Goal: Information Seeking & Learning: Learn about a topic

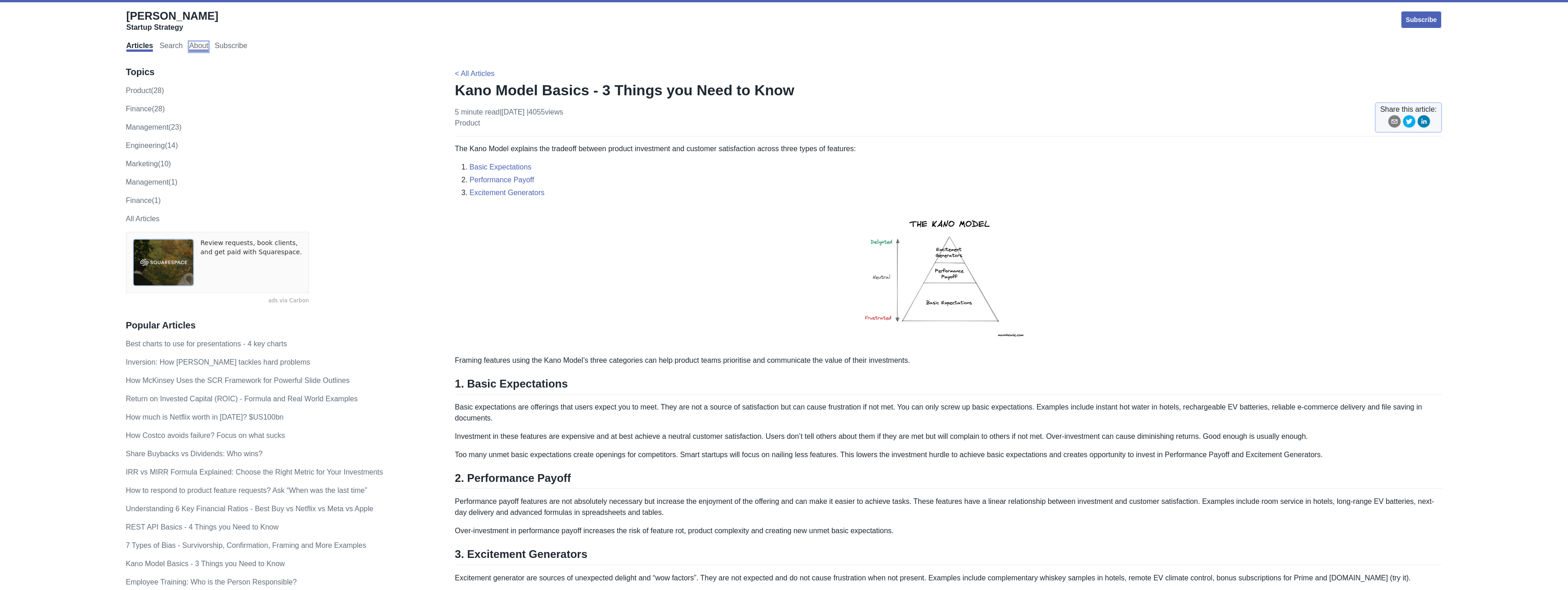
click at [207, 47] on link "About" at bounding box center [199, 46] width 19 height 10
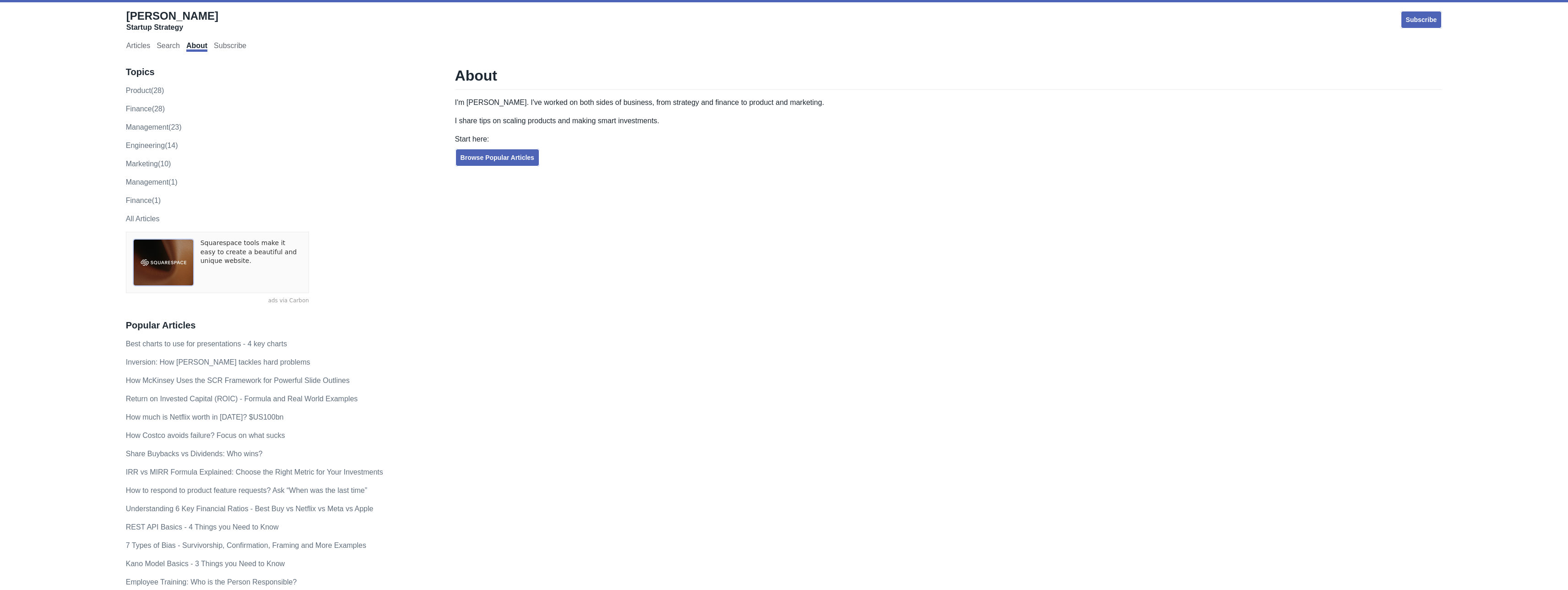
click at [143, 114] on p "finance (28)" at bounding box center [281, 109] width 310 height 11
click at [144, 113] on link "finance (28)" at bounding box center [145, 108] width 39 height 8
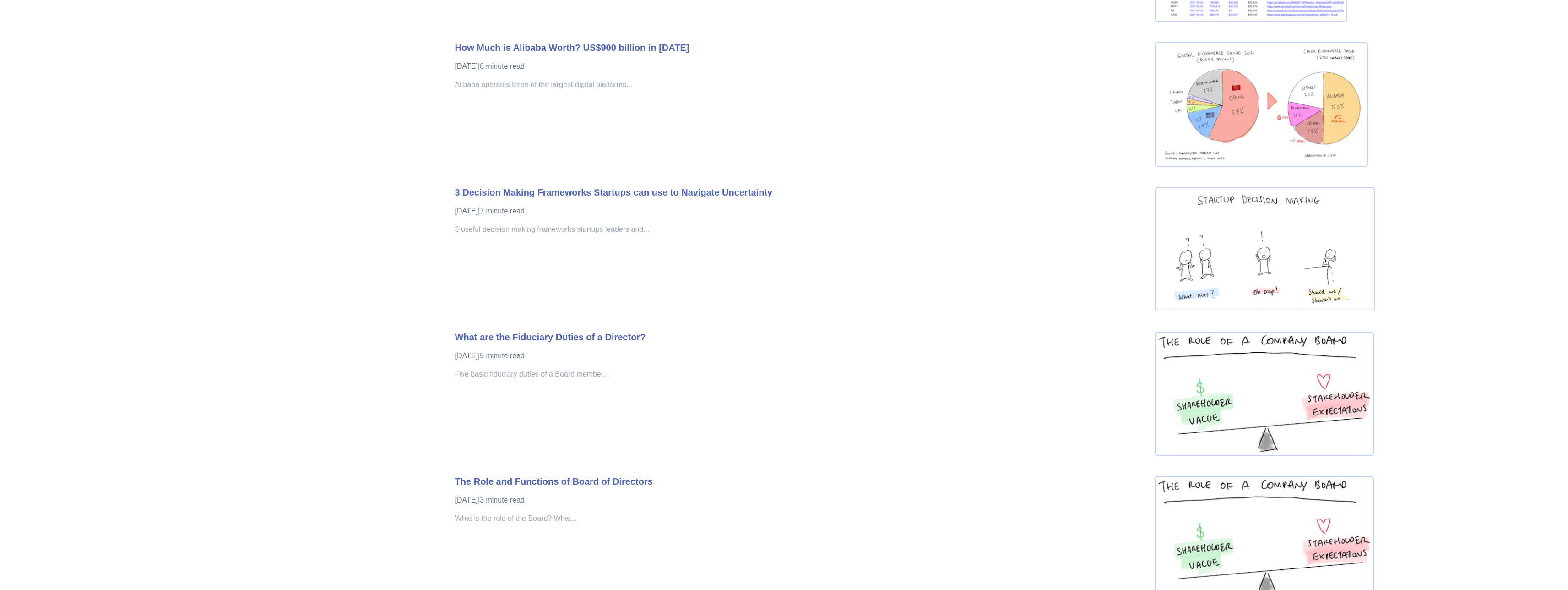
scroll to position [3666, 0]
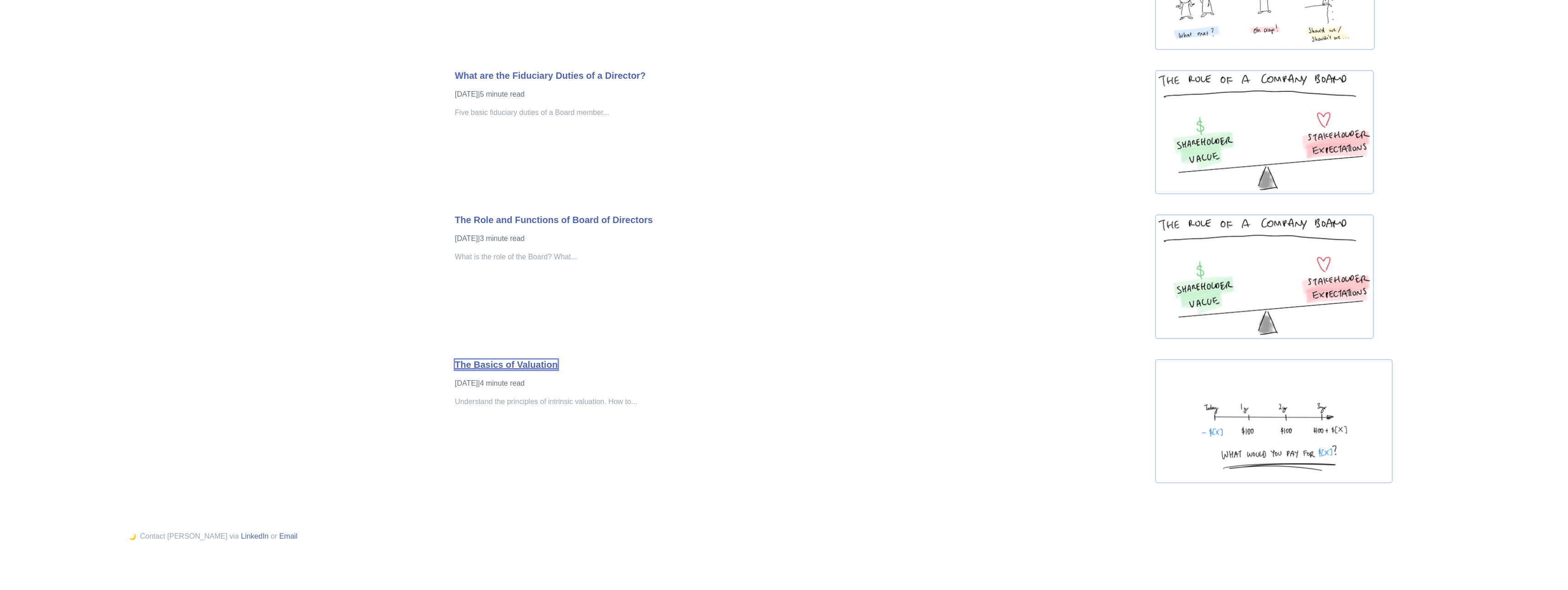
click at [514, 368] on link "The Basics of Valuation" at bounding box center [506, 364] width 103 height 10
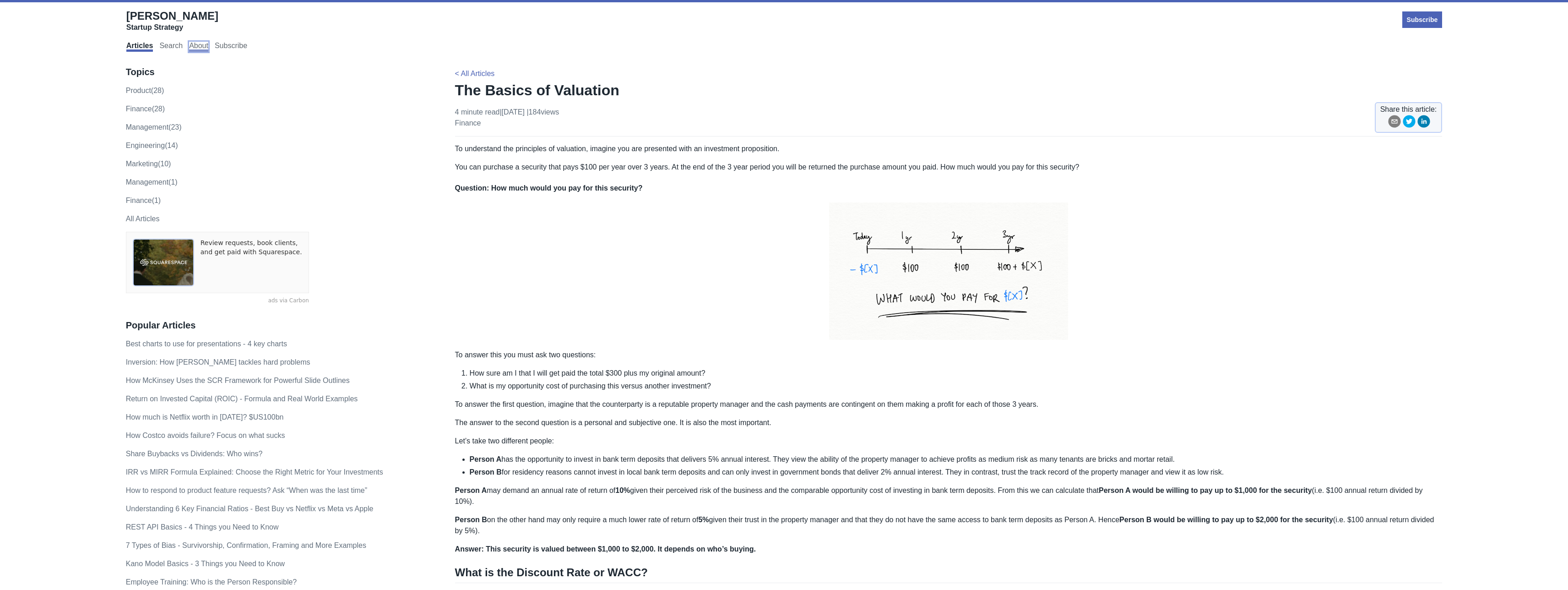
click at [191, 47] on link "About" at bounding box center [199, 46] width 19 height 10
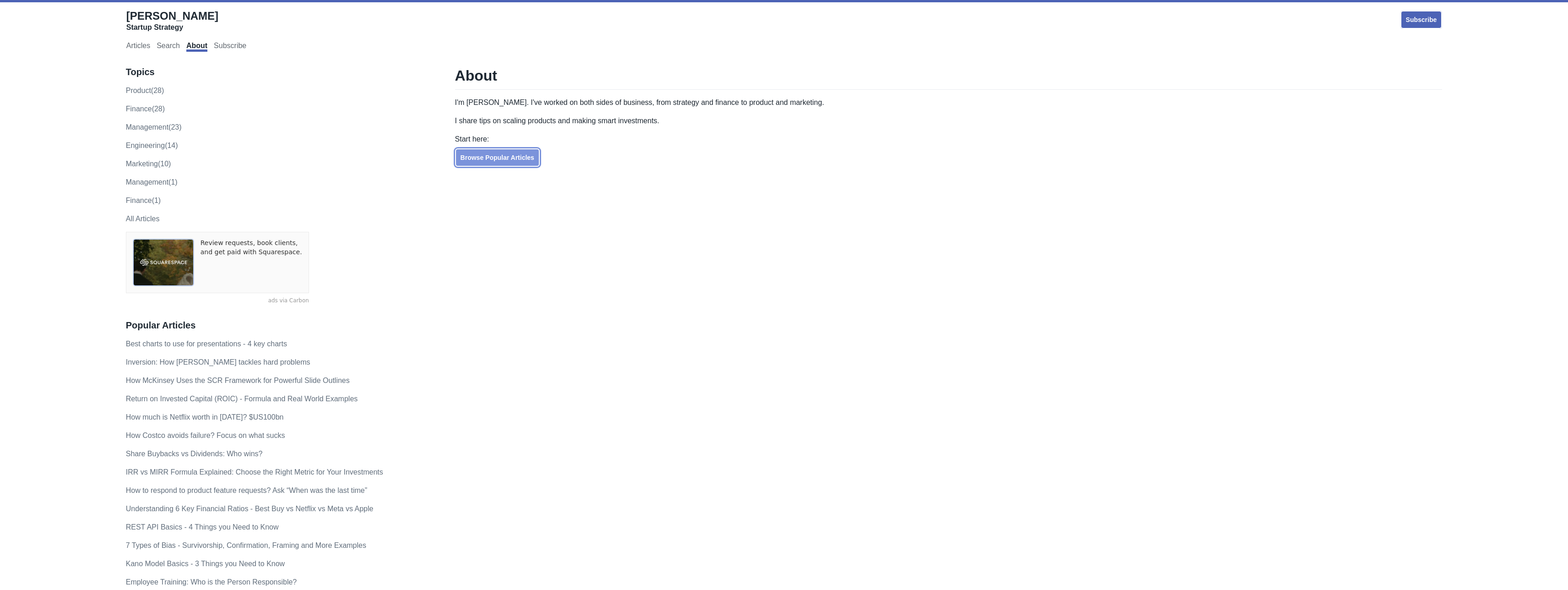
click at [472, 165] on link "Browse Popular Articles" at bounding box center [497, 158] width 85 height 18
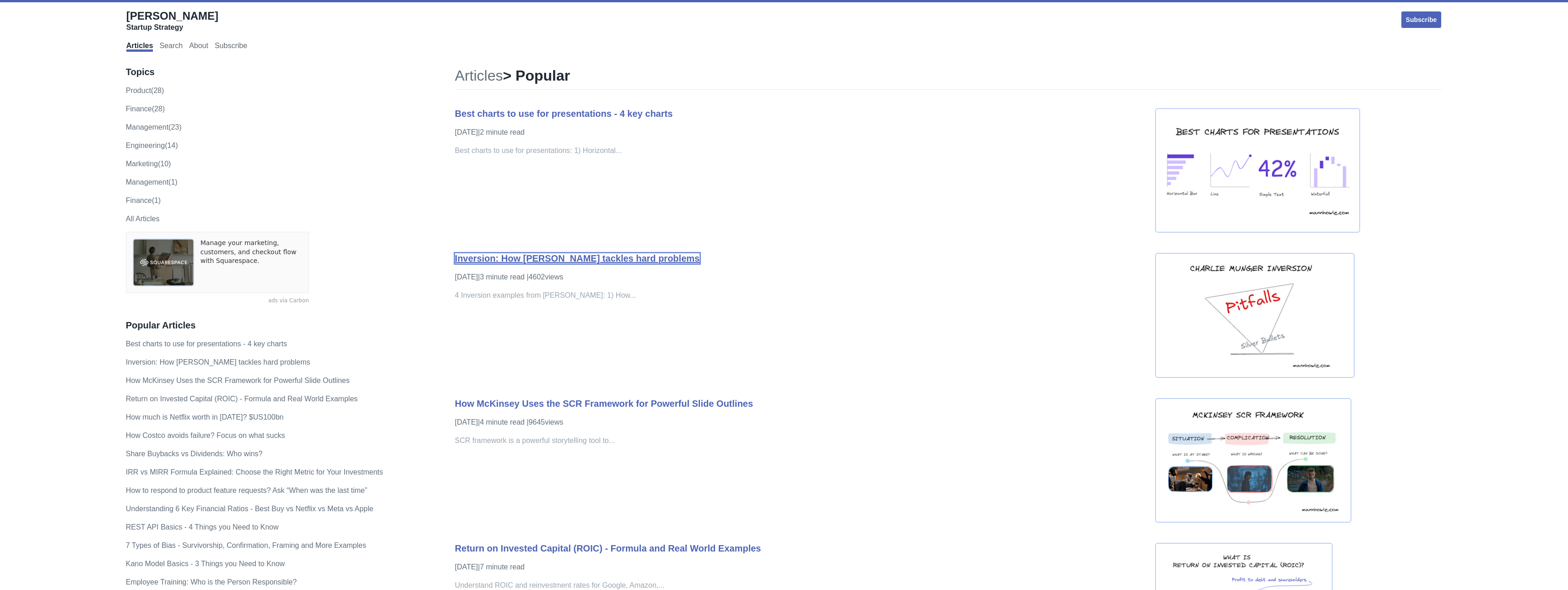
click at [552, 255] on link "Inversion: How [PERSON_NAME] tackles hard problems" at bounding box center [578, 258] width 245 height 10
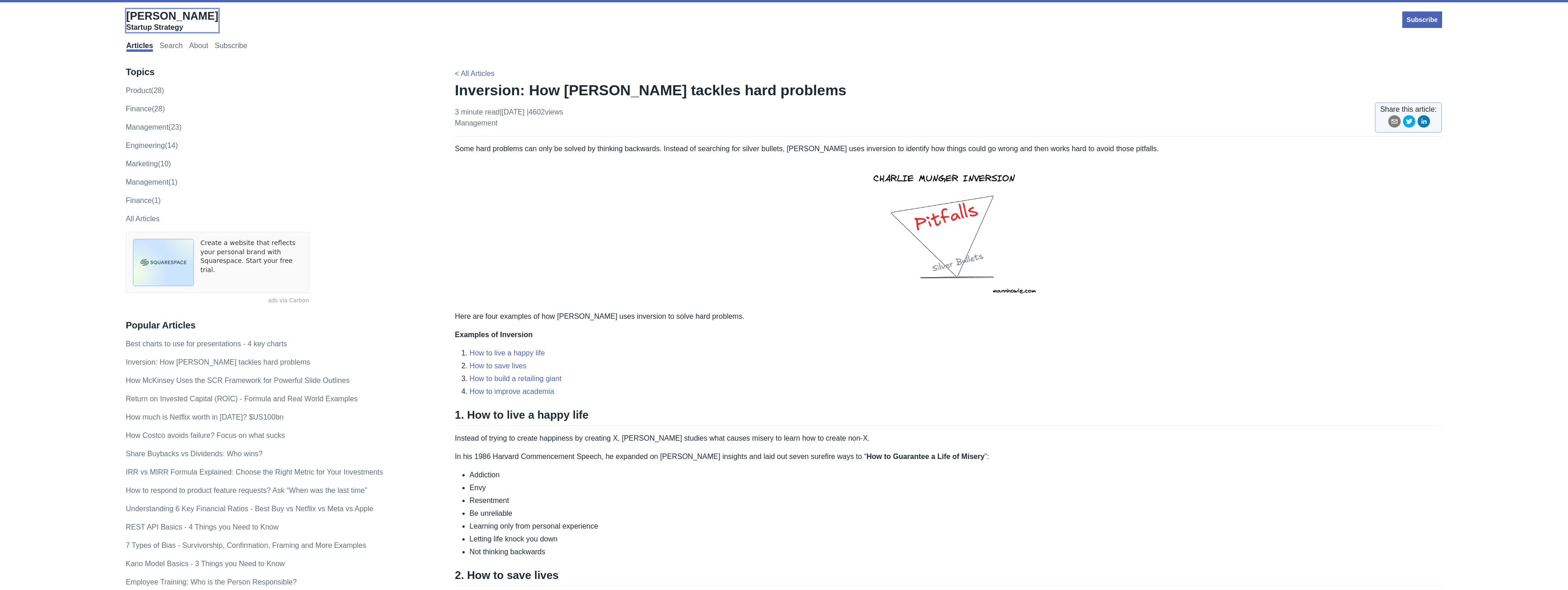
click at [140, 16] on span "[PERSON_NAME]" at bounding box center [172, 16] width 92 height 12
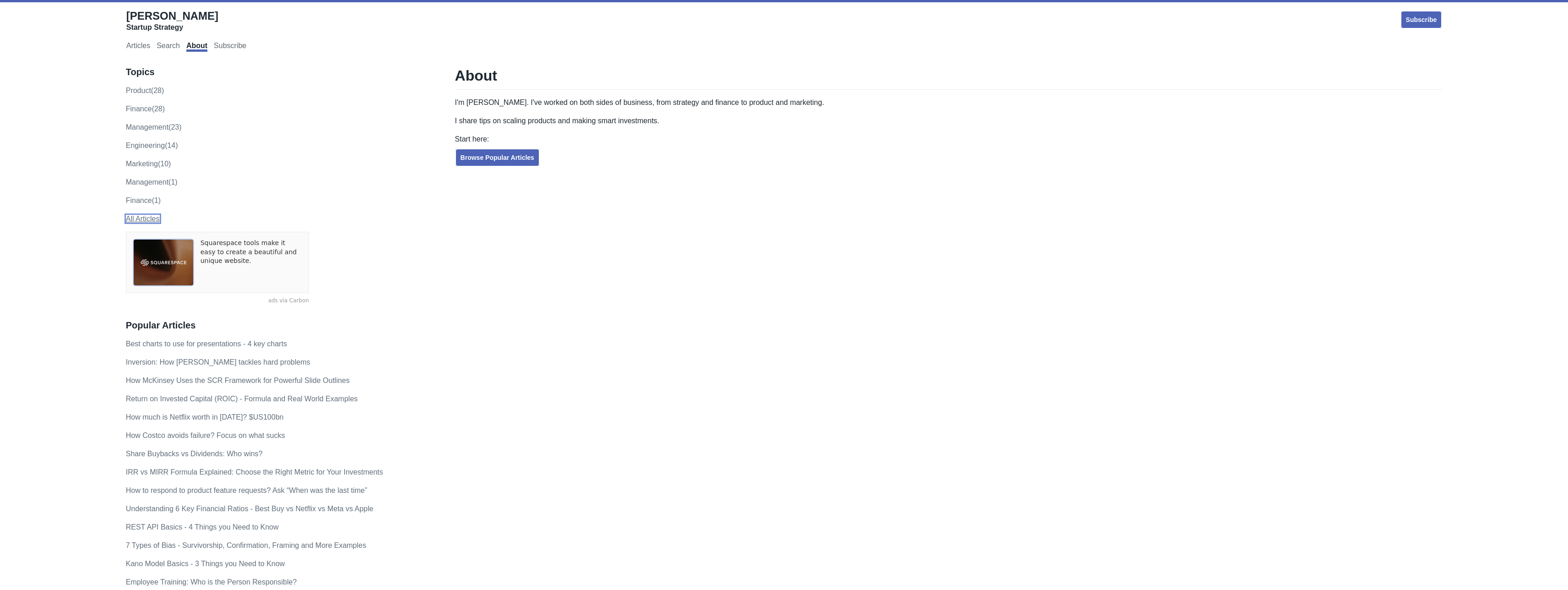
click at [147, 220] on link "All Articles" at bounding box center [143, 219] width 34 height 8
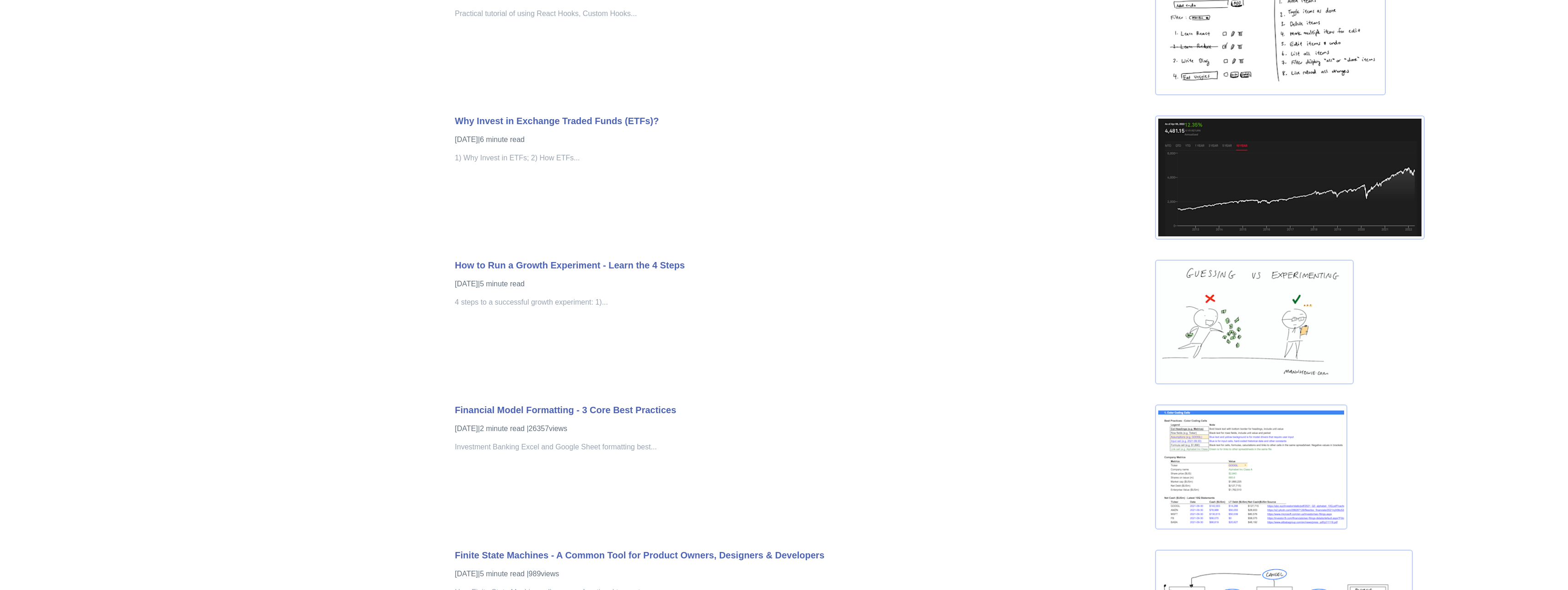
scroll to position [7460, 0]
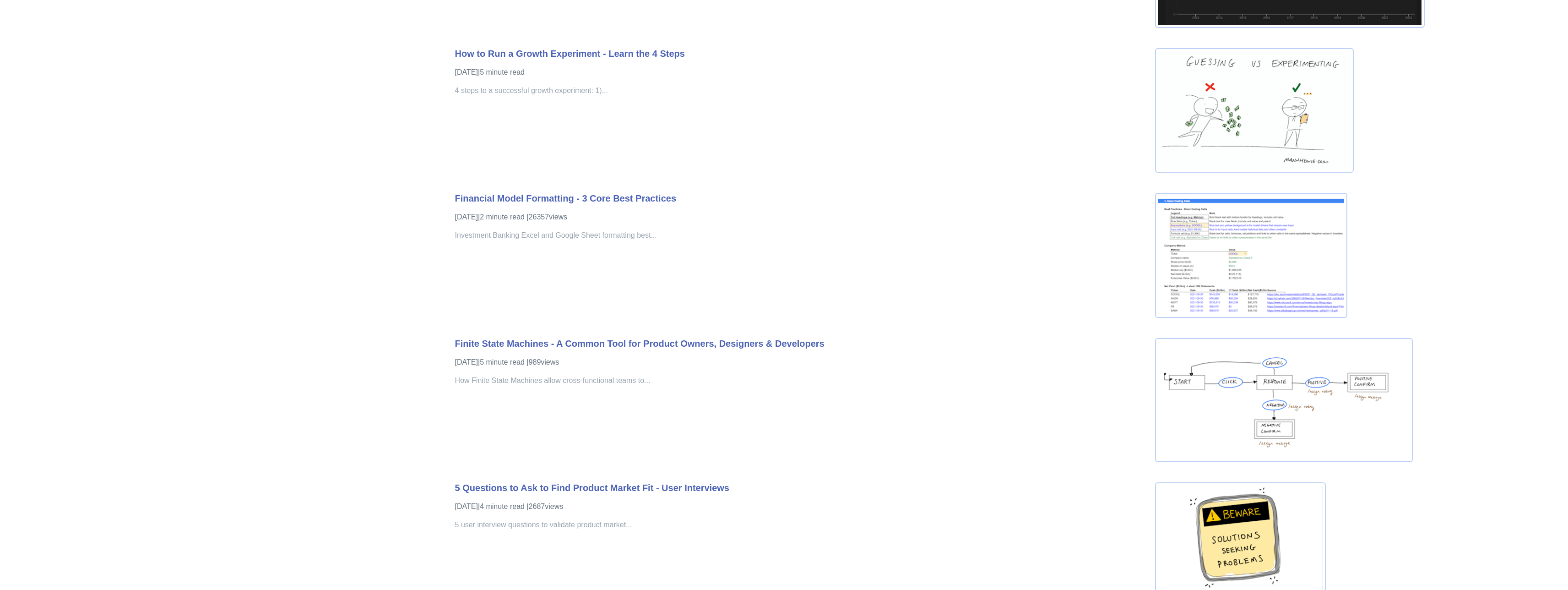
click at [513, 204] on h3 "Financial Model Formatting - 3 Core Best Practices" at bounding box center [801, 198] width 691 height 12
click at [514, 202] on link "Financial Model Formatting - 3 Core Best Practices" at bounding box center [565, 198] width 221 height 10
